Goal: Entertainment & Leisure: Consume media (video, audio)

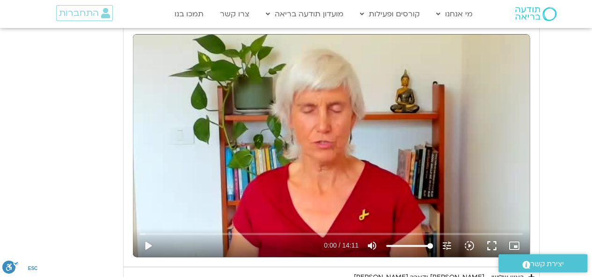
scroll to position [2333, 0]
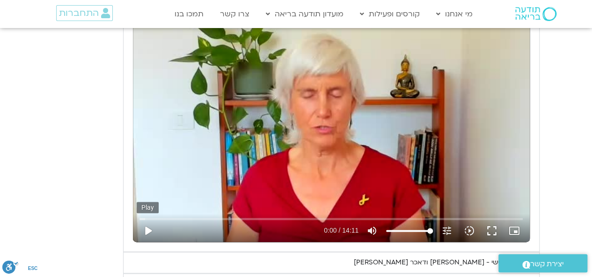
click at [146, 223] on button "play_arrow" at bounding box center [148, 231] width 22 height 22
click at [191, 216] on input "Seek" at bounding box center [330, 219] width 383 height 6
click at [150, 227] on button "pause" at bounding box center [148, 231] width 22 height 22
click at [151, 221] on button "play_arrow" at bounding box center [148, 231] width 22 height 22
click at [252, 216] on input "Seek" at bounding box center [330, 219] width 383 height 6
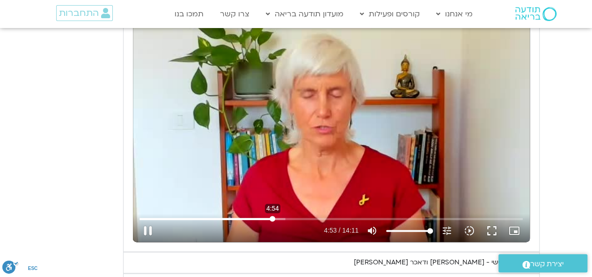
click at [272, 216] on input "Seek" at bounding box center [330, 219] width 383 height 6
click at [265, 216] on input "Seek" at bounding box center [330, 219] width 383 height 6
click at [285, 216] on input "Seek" at bounding box center [330, 219] width 383 height 6
click at [152, 226] on button "pause" at bounding box center [148, 231] width 22 height 22
click at [151, 228] on button "play_arrow" at bounding box center [148, 231] width 22 height 22
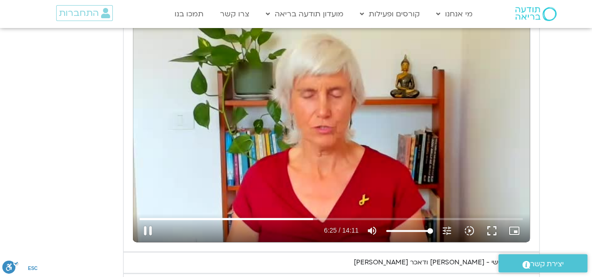
type input "385.206643"
click at [470, 228] on icon "slow_motion_video" at bounding box center [468, 230] width 11 height 11
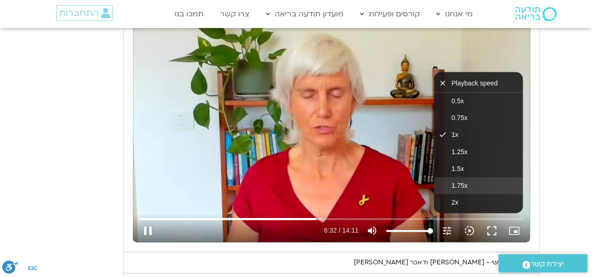
click at [468, 177] on button "1.75x" at bounding box center [478, 185] width 89 height 17
click at [441, 194] on button "2x" at bounding box center [478, 202] width 89 height 17
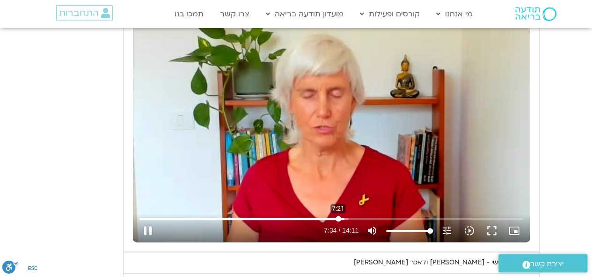
click at [338, 216] on input "Seek" at bounding box center [330, 219] width 383 height 6
click at [469, 227] on icon "slow_motion_video" at bounding box center [468, 230] width 11 height 11
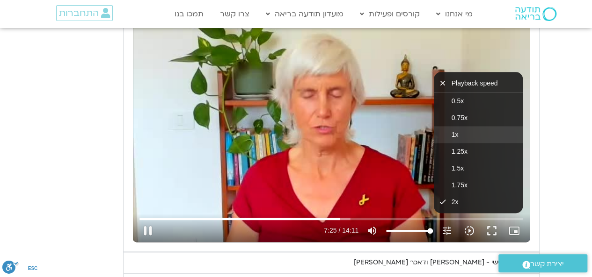
click at [470, 129] on button "1x" at bounding box center [478, 134] width 89 height 17
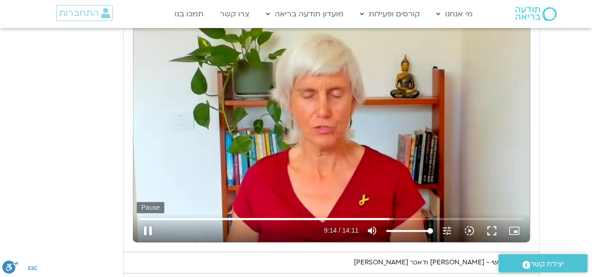
click at [150, 226] on button "pause" at bounding box center [148, 231] width 22 height 22
click at [149, 229] on button "play_arrow" at bounding box center [148, 231] width 22 height 22
click at [466, 227] on icon "slow_motion_video" at bounding box center [468, 230] width 11 height 11
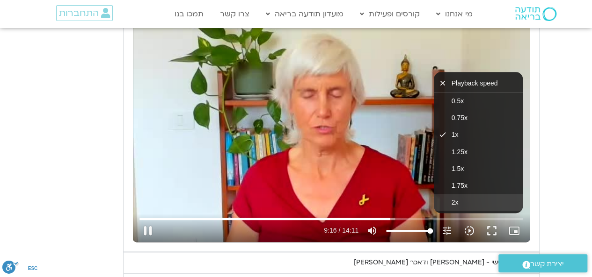
click at [464, 195] on button "2x" at bounding box center [478, 202] width 89 height 17
click at [412, 216] on input "Seek" at bounding box center [330, 219] width 383 height 6
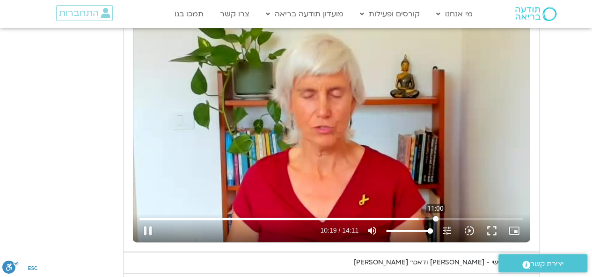
click at [435, 216] on input "Seek" at bounding box center [330, 219] width 383 height 6
click at [449, 216] on input "Seek" at bounding box center [330, 219] width 383 height 6
click at [460, 216] on input "Seek" at bounding box center [330, 219] width 383 height 6
click at [459, 216] on input "Seek" at bounding box center [330, 219] width 383 height 6
click at [472, 225] on icon "slow_motion_video" at bounding box center [468, 230] width 11 height 11
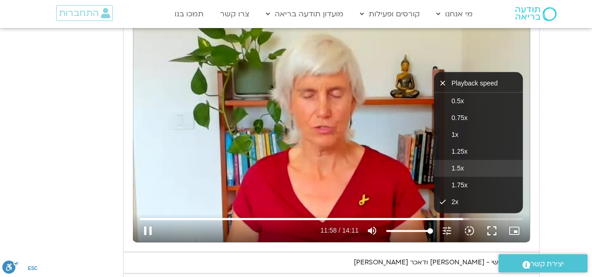
click at [469, 160] on button "1.5x" at bounding box center [478, 168] width 89 height 17
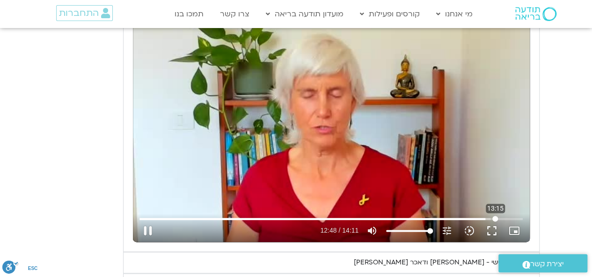
click at [495, 216] on input "Seek" at bounding box center [330, 219] width 383 height 6
click at [503, 216] on input "Seek" at bounding box center [330, 219] width 383 height 6
click at [514, 216] on input "Seek" at bounding box center [330, 219] width 383 height 6
click at [151, 228] on button "pause" at bounding box center [148, 231] width 22 height 22
type input "843.850904"
